Goal: Task Accomplishment & Management: Manage account settings

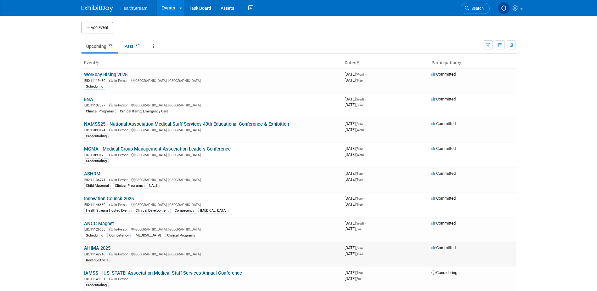
click at [94, 248] on link "AHIMA 2025" at bounding box center [97, 248] width 26 height 6
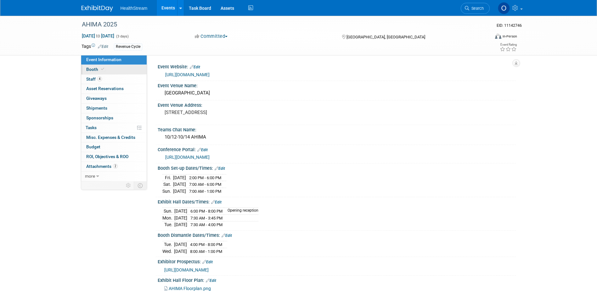
click at [117, 70] on link "Booth" at bounding box center [113, 69] width 65 height 9
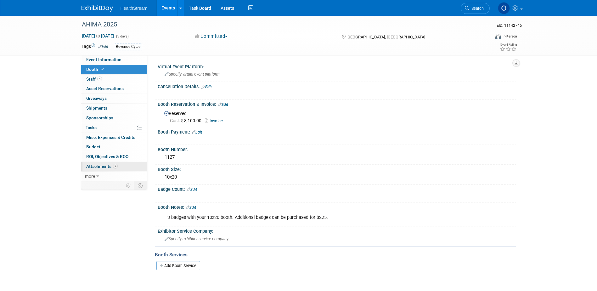
click at [96, 165] on span "Attachments 2" at bounding box center [101, 166] width 31 height 5
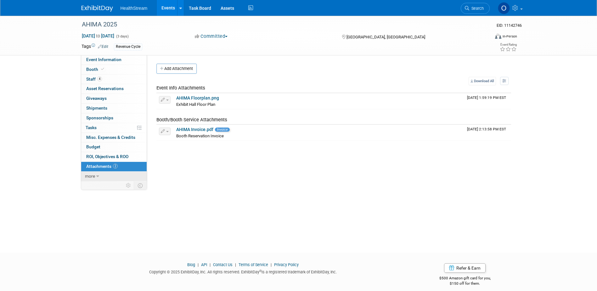
click at [90, 176] on span "more" at bounding box center [90, 175] width 10 height 5
click at [90, 176] on span "less" at bounding box center [89, 175] width 8 height 5
click at [109, 68] on link "Booth" at bounding box center [113, 69] width 65 height 9
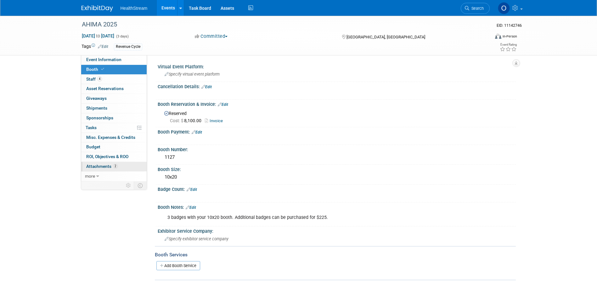
click at [92, 170] on link "2 Attachments 2" at bounding box center [113, 166] width 65 height 9
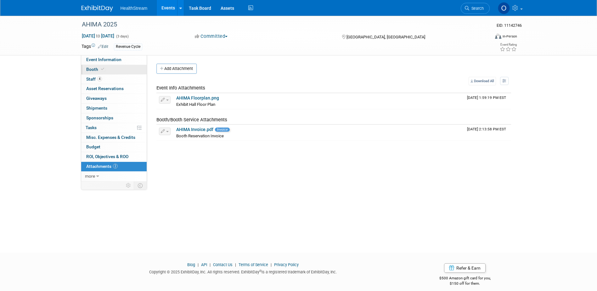
click at [98, 70] on span "Booth" at bounding box center [95, 69] width 19 height 5
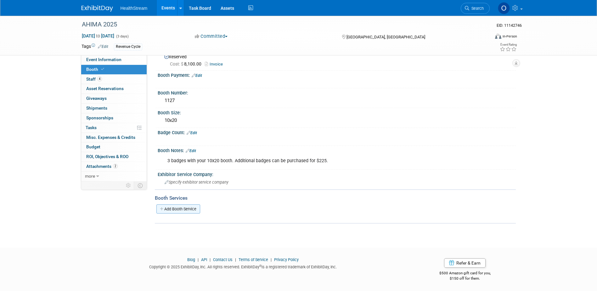
scroll to position [57, 0]
click at [175, 210] on link "Add Booth Service" at bounding box center [178, 208] width 44 height 9
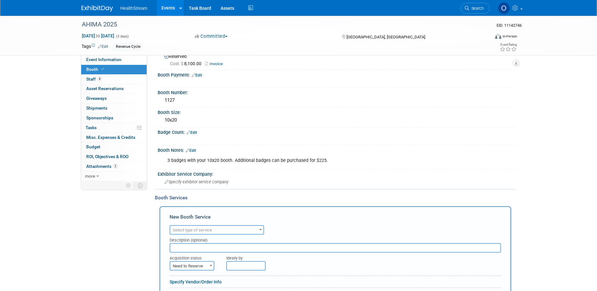
click at [196, 225] on span "Select type of service" at bounding box center [216, 229] width 93 height 9
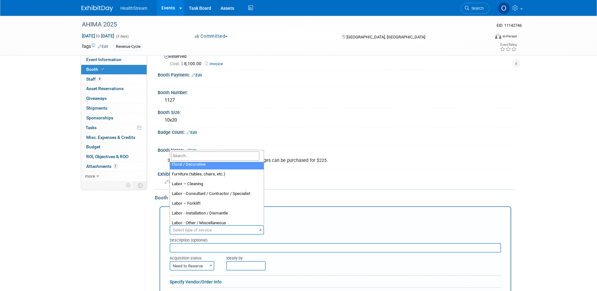
scroll to position [63, 0]
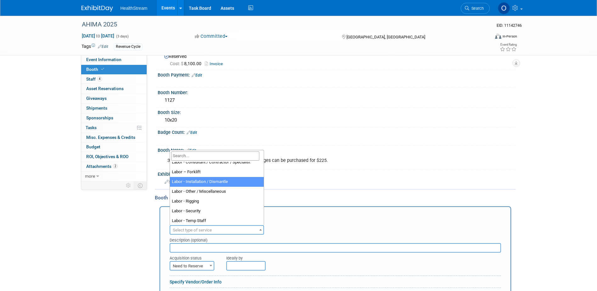
select select "11"
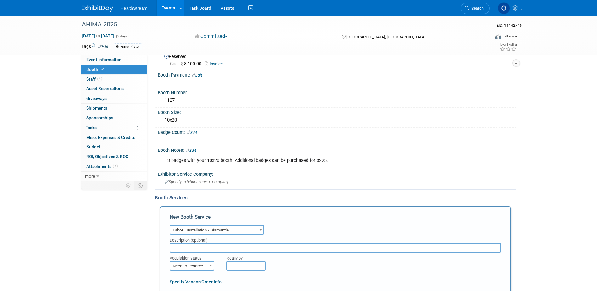
click at [281, 219] on div "New Booth Service" at bounding box center [335, 218] width 331 height 10
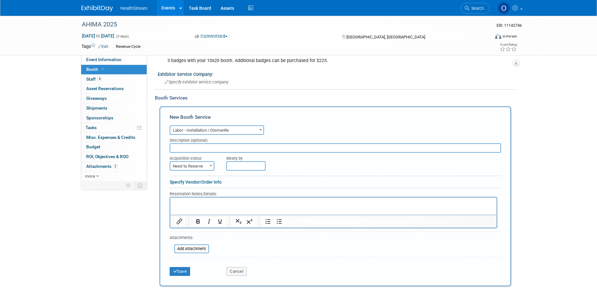
scroll to position [183, 0]
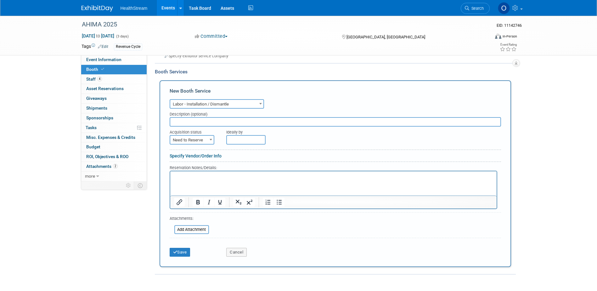
click at [211, 135] on span at bounding box center [211, 139] width 6 height 8
select select "2"
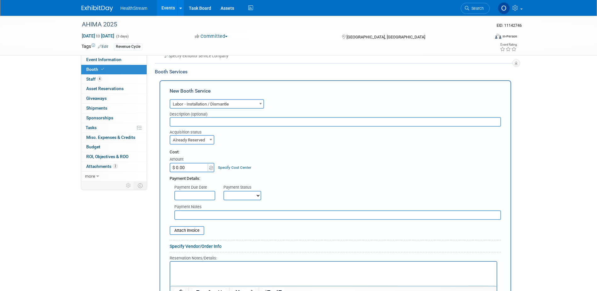
click at [197, 167] on input "$ 0.00" at bounding box center [189, 167] width 39 height 9
type input "$ 8,448.00"
click at [335, 182] on div "Payment Due Date Payment Status Not Paid Yet Partially Paid Paid in Full Next P…" at bounding box center [335, 190] width 341 height 19
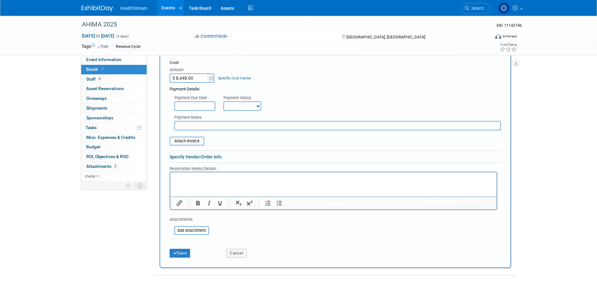
scroll to position [277, 0]
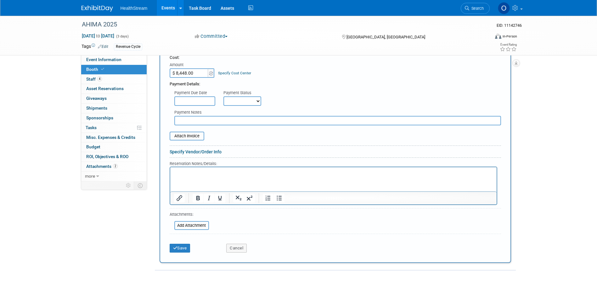
click at [259, 99] on select "Not Paid Yet Partially Paid Paid in Full" at bounding box center [242, 100] width 38 height 9
select select "1"
click at [223, 96] on select "Not Paid Yet Partially Paid Paid in Full" at bounding box center [242, 100] width 38 height 9
click at [187, 136] on input "file" at bounding box center [166, 136] width 75 height 8
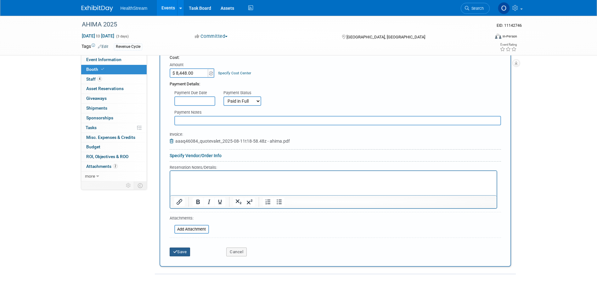
click at [182, 254] on button "Save" at bounding box center [180, 251] width 21 height 9
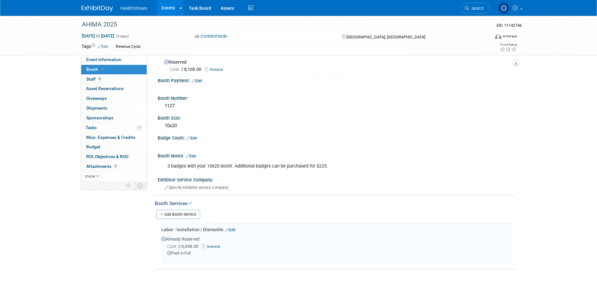
scroll to position [0, 0]
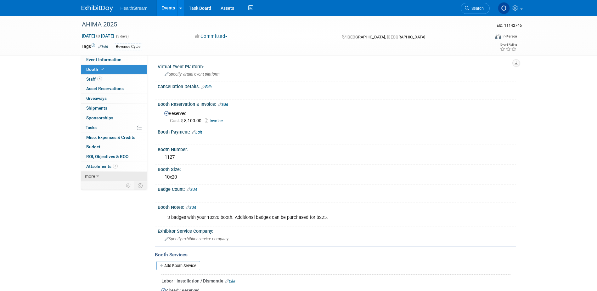
click at [99, 174] on link "more" at bounding box center [113, 175] width 65 height 9
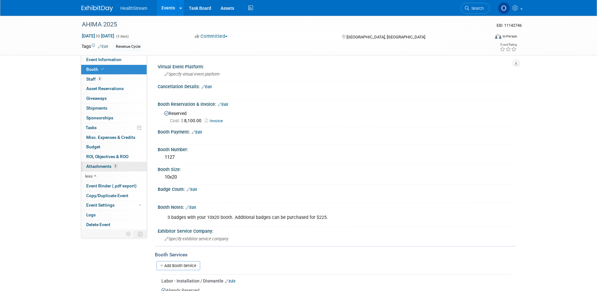
click at [100, 169] on link "3 Attachments 3" at bounding box center [113, 166] width 65 height 9
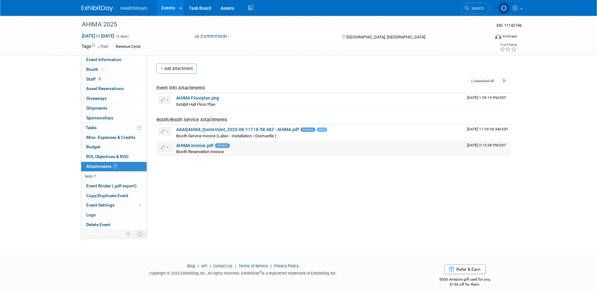
click at [198, 147] on link "AHIMA Invoice.pdf" at bounding box center [194, 145] width 37 height 5
click at [109, 67] on link "Booth" at bounding box center [113, 69] width 65 height 9
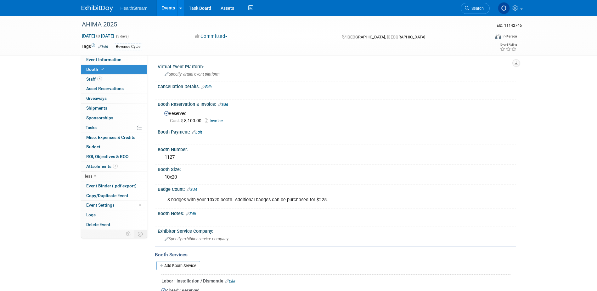
drag, startPoint x: 158, startPoint y: 189, endPoint x: 328, endPoint y: 196, distance: 170.6
click at [328, 196] on div "Badge Count: Edit 3 badges with your 10x20 booth. Additional badges can be purc…" at bounding box center [335, 196] width 361 height 24
drag, startPoint x: 328, startPoint y: 196, endPoint x: 386, endPoint y: 195, distance: 57.9
click at [386, 195] on div "3 badges with your 10x20 booth. Additional badges can be purchased for $225." at bounding box center [304, 199] width 283 height 13
drag, startPoint x: 326, startPoint y: 198, endPoint x: 156, endPoint y: 186, distance: 170.6
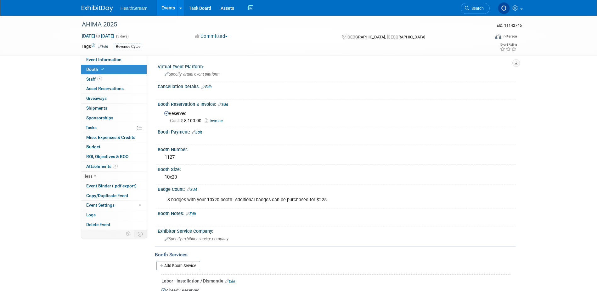
click at [156, 186] on div "Badge Count: Edit 3 badges with your 10x20 booth. Additional badges can be purc…" at bounding box center [335, 196] width 361 height 24
click at [346, 188] on div "Badge Count: Edit" at bounding box center [337, 188] width 358 height 8
click at [342, 197] on div "3 badges with your 10x20 booth. Additional badges can be purchased for $225." at bounding box center [304, 199] width 283 height 13
click at [231, 185] on div "Badge Count: Edit" at bounding box center [337, 188] width 358 height 8
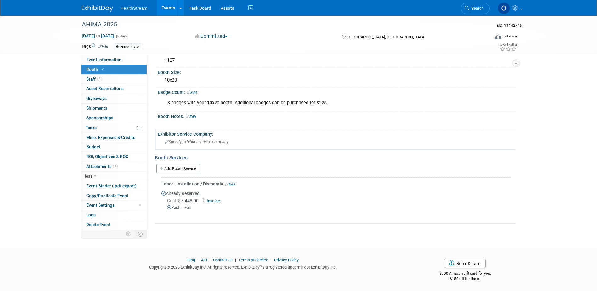
scroll to position [97, 0]
click at [181, 167] on link "Add Booth Service" at bounding box center [178, 168] width 44 height 9
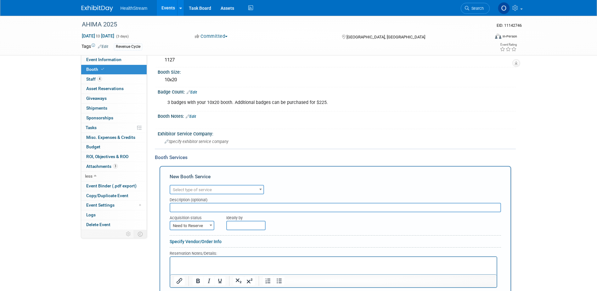
scroll to position [0, 0]
click at [194, 190] on span "Select type of service" at bounding box center [192, 189] width 39 height 5
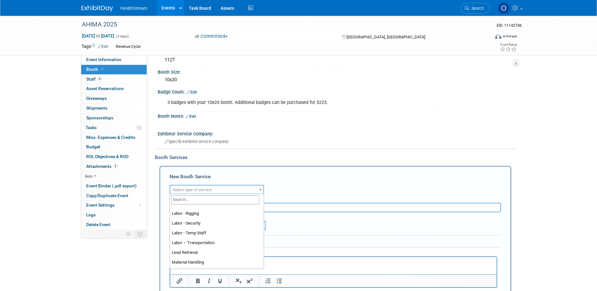
scroll to position [126, 0]
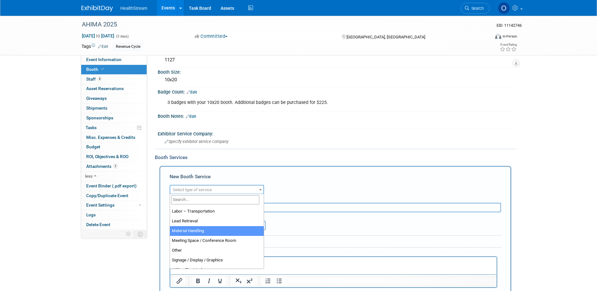
select select "10"
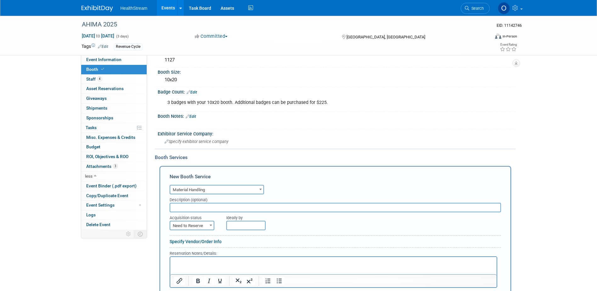
click at [288, 188] on div "Audio / Video Carpet / Flooring Catering / Food / Beverage Floral / Decorative …" at bounding box center [335, 188] width 331 height 11
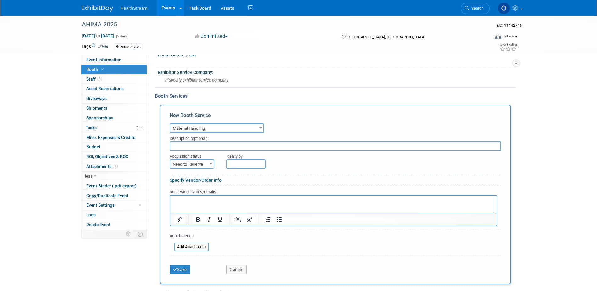
scroll to position [160, 0]
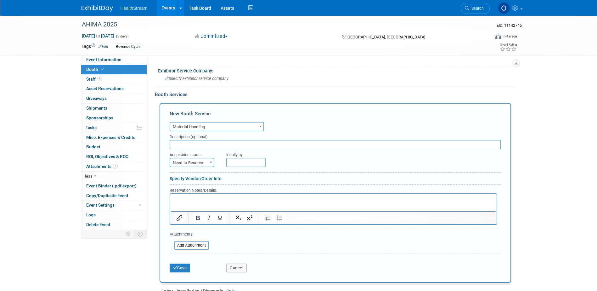
click at [224, 142] on input "text" at bounding box center [335, 144] width 331 height 9
type input "T3 Expo"
click at [108, 61] on span "Event Information" at bounding box center [103, 59] width 35 height 5
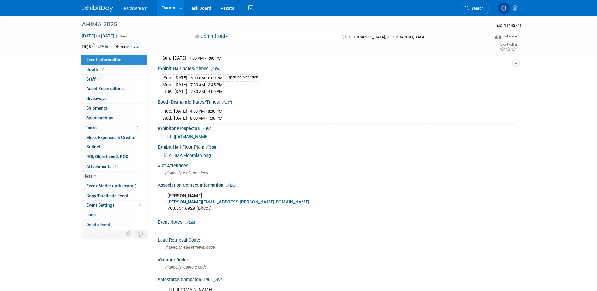
scroll to position [126, 0]
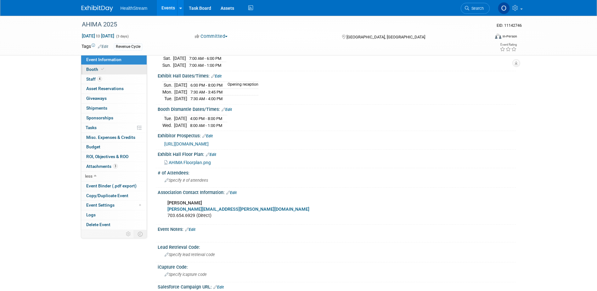
click at [119, 67] on link "Booth" at bounding box center [113, 69] width 65 height 9
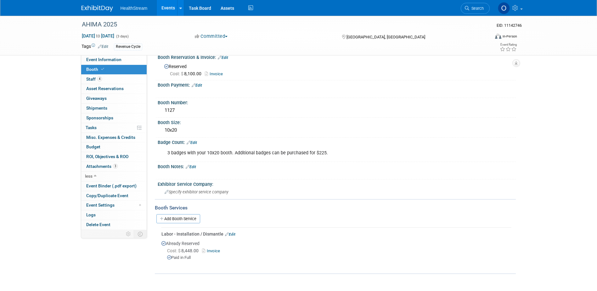
scroll to position [0, 0]
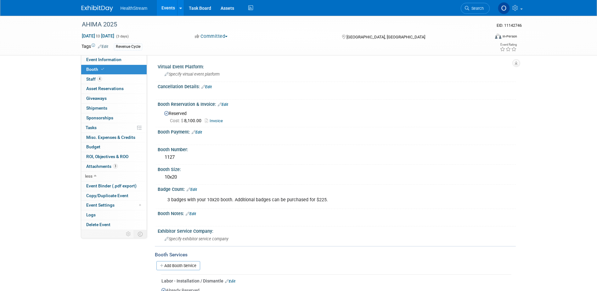
click at [100, 54] on div "AHIMA 2025 EID: 11142746 Oct 12, 2025 to Oct 14, 2025 (3 days) Oct 12, 2025 to …" at bounding box center [298, 35] width 443 height 39
click at [102, 58] on span "Event Information" at bounding box center [103, 59] width 35 height 5
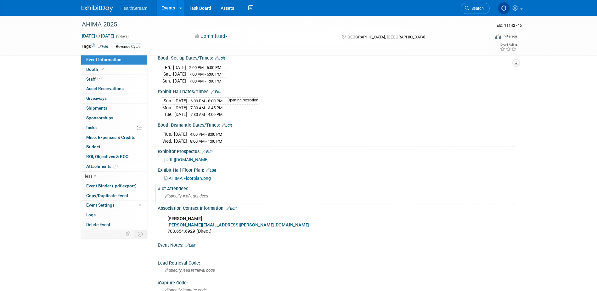
scroll to position [126, 0]
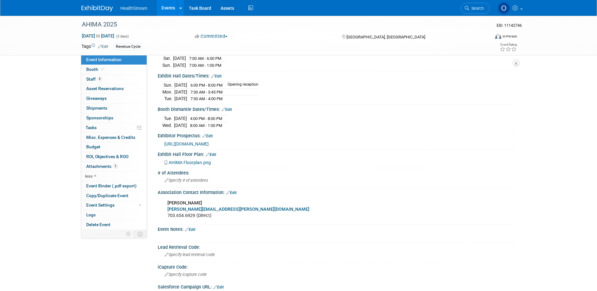
click at [192, 160] on span "AHIMA Floorplan.png" at bounding box center [190, 162] width 42 height 5
click at [118, 69] on link "Booth" at bounding box center [113, 69] width 65 height 9
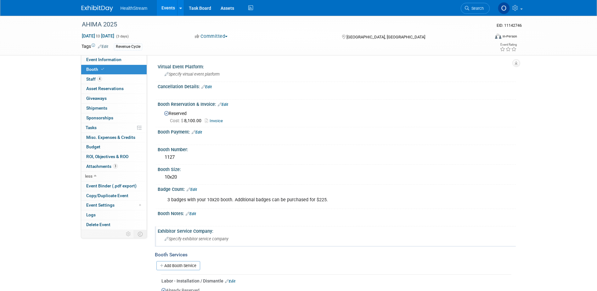
scroll to position [97, 0]
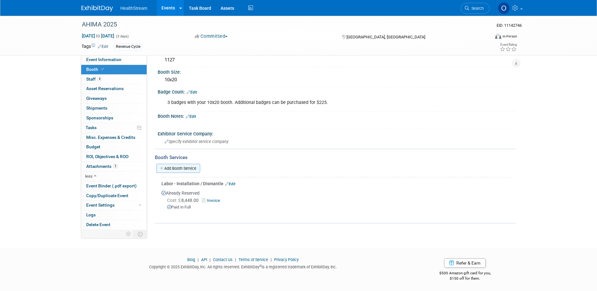
click at [187, 170] on link "Add Booth Service" at bounding box center [178, 168] width 44 height 9
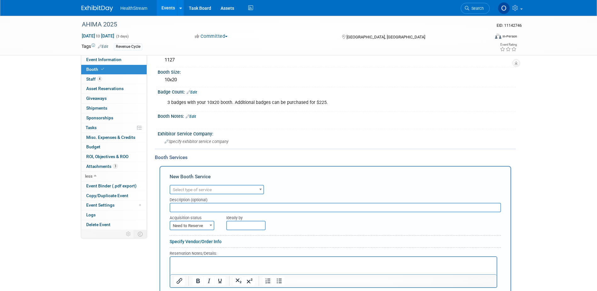
scroll to position [0, 0]
click at [201, 190] on span "Select type of service" at bounding box center [192, 189] width 39 height 5
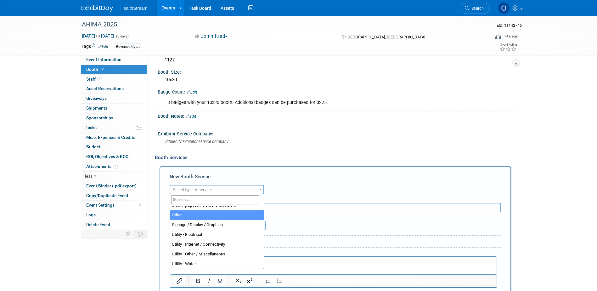
scroll to position [161, 0]
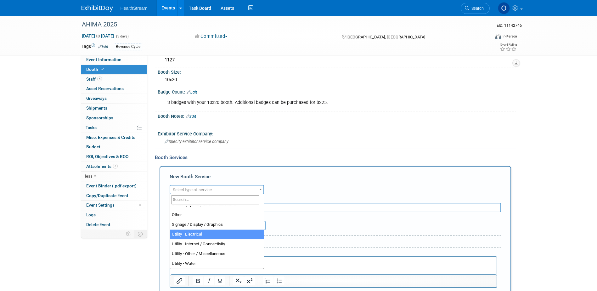
select select "8"
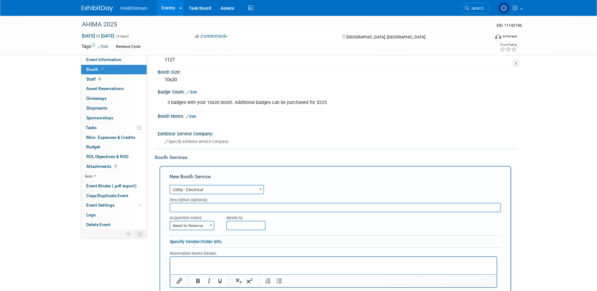
click at [276, 182] on div "New Booth Service" at bounding box center [335, 178] width 331 height 10
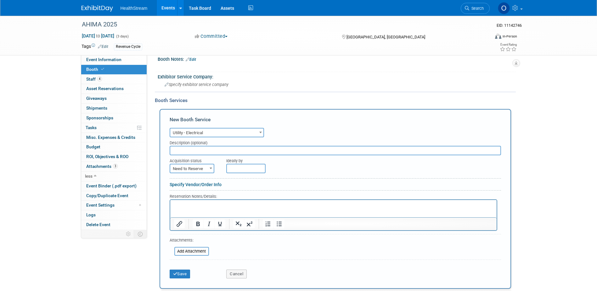
scroll to position [160, 0]
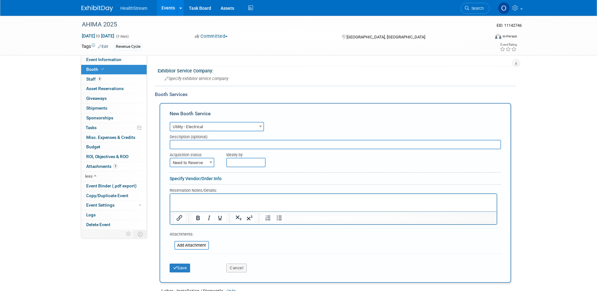
click at [208, 163] on span at bounding box center [211, 162] width 6 height 8
select select "2"
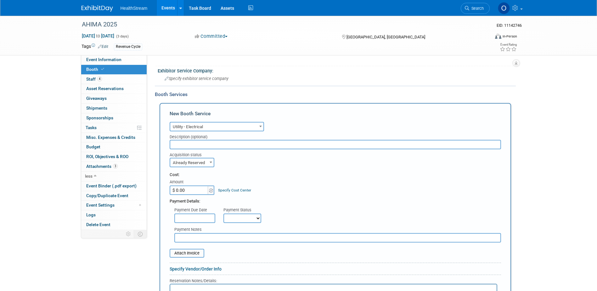
click at [198, 186] on input "$ 0.00" at bounding box center [189, 189] width 39 height 9
type input "$ 596.00"
click at [287, 195] on div "Payment Details:" at bounding box center [335, 199] width 331 height 9
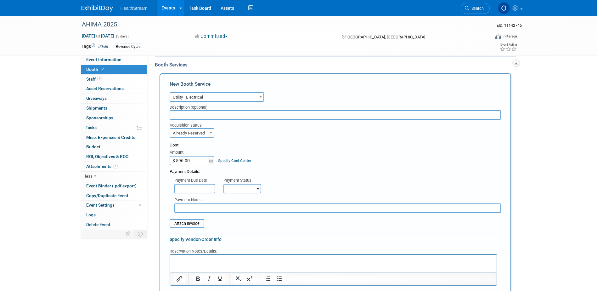
scroll to position [223, 0]
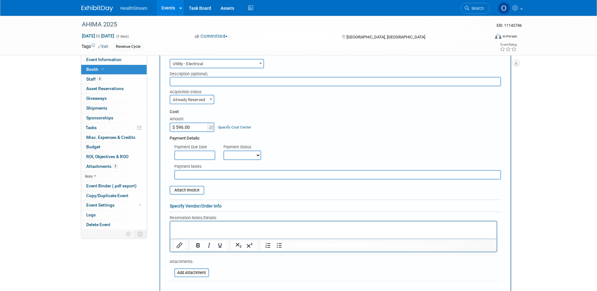
click at [241, 154] on select "Not Paid Yet Partially Paid Paid in Full" at bounding box center [242, 154] width 38 height 9
select select "1"
click at [223, 150] on select "Not Paid Yet Partially Paid Paid in Full" at bounding box center [242, 154] width 38 height 9
click at [187, 188] on input "file" at bounding box center [166, 190] width 75 height 8
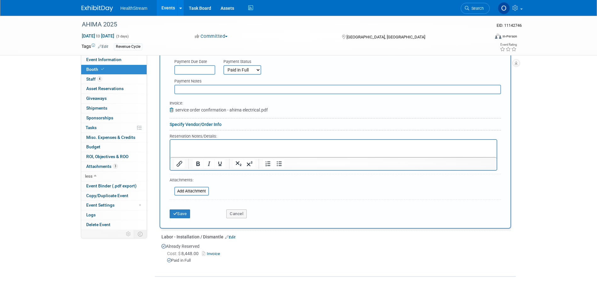
scroll to position [317, 0]
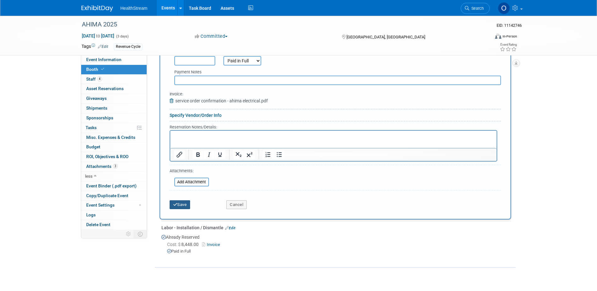
click at [181, 203] on button "Save" at bounding box center [180, 204] width 21 height 9
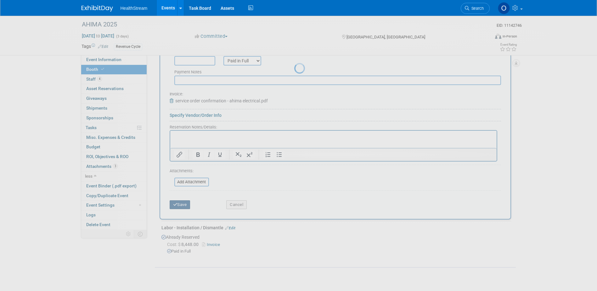
scroll to position [137, 0]
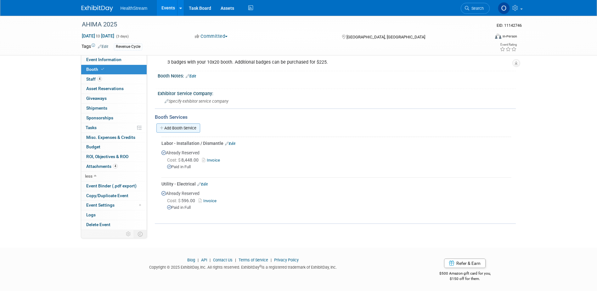
click at [182, 128] on link "Add Booth Service" at bounding box center [178, 127] width 44 height 9
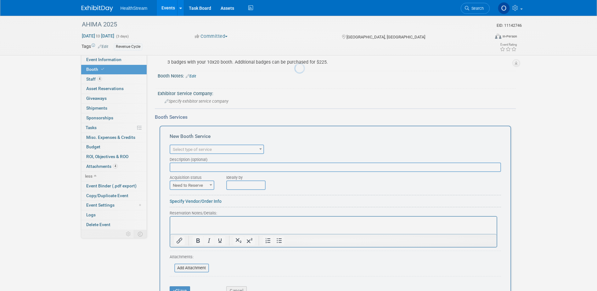
scroll to position [0, 0]
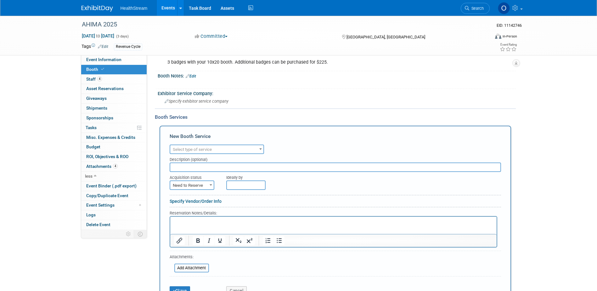
click at [195, 150] on span "Select type of service" at bounding box center [192, 149] width 39 height 5
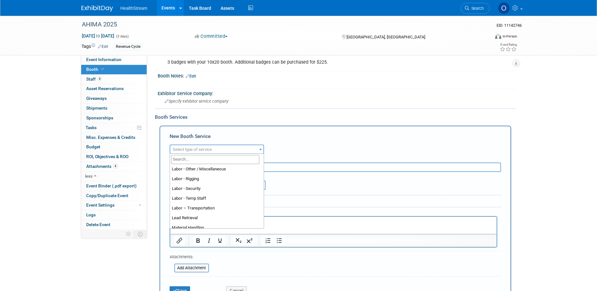
scroll to position [126, 0]
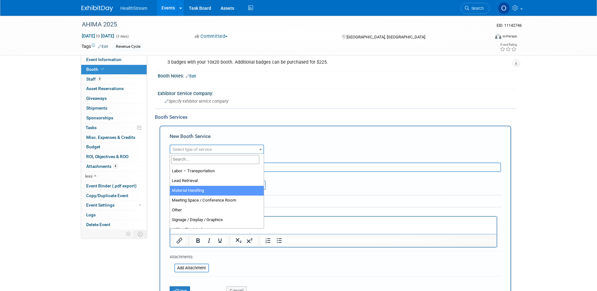
select select "10"
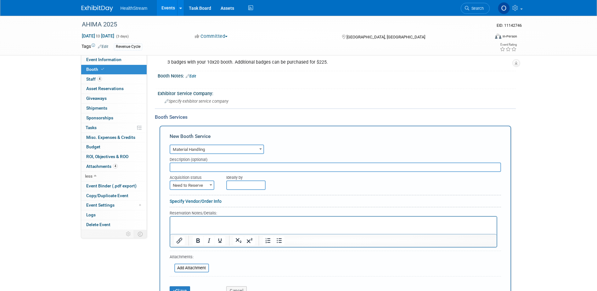
click at [201, 181] on span "Need to Reserve" at bounding box center [191, 185] width 43 height 9
select select "2"
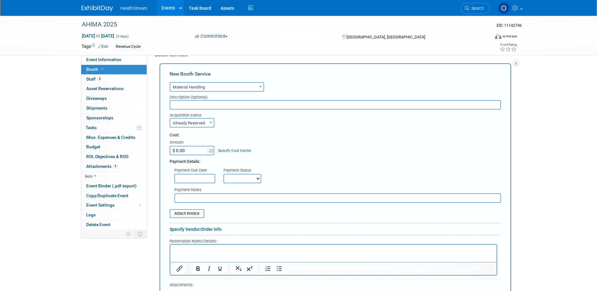
scroll to position [200, 0]
click at [191, 154] on div "Payment Details:" at bounding box center [335, 158] width 331 height 9
click at [191, 150] on input "$ 0.00" at bounding box center [189, 149] width 39 height 9
type input "$ 3,812.00"
click at [253, 135] on div "Cost:" at bounding box center [335, 134] width 331 height 6
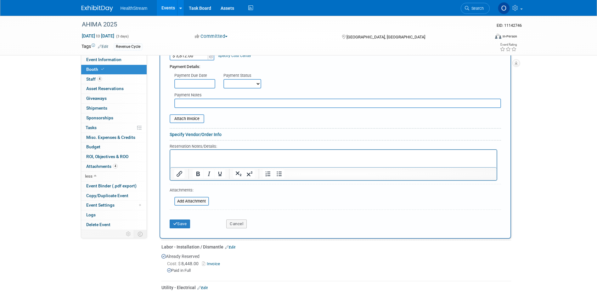
scroll to position [295, 0]
click at [235, 84] on select "Not Paid Yet Partially Paid Paid in Full" at bounding box center [242, 83] width 38 height 9
select select "1"
click at [223, 79] on select "Not Paid Yet Partially Paid Paid in Full" at bounding box center [242, 83] width 38 height 9
click at [181, 225] on button "Save" at bounding box center [180, 223] width 21 height 9
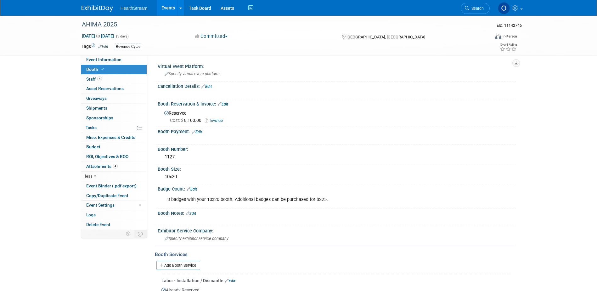
scroll to position [0, 0]
